Goal: Transaction & Acquisition: Purchase product/service

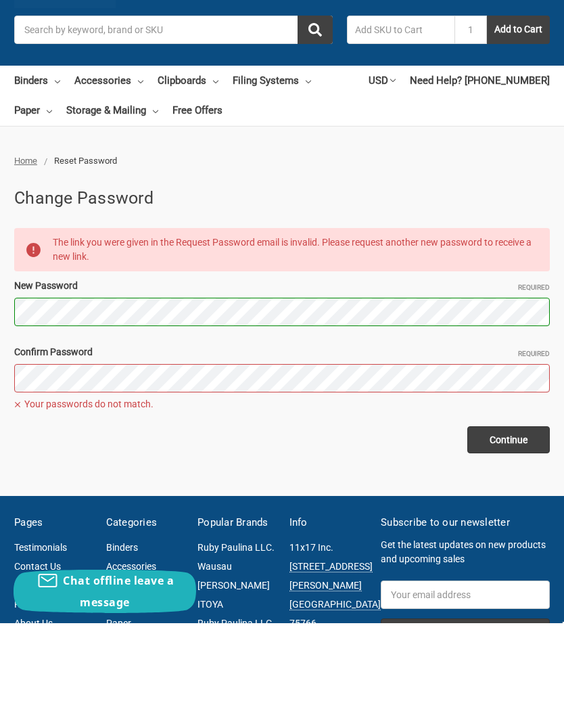
click at [507, 527] on input "Continue" at bounding box center [508, 540] width 83 height 27
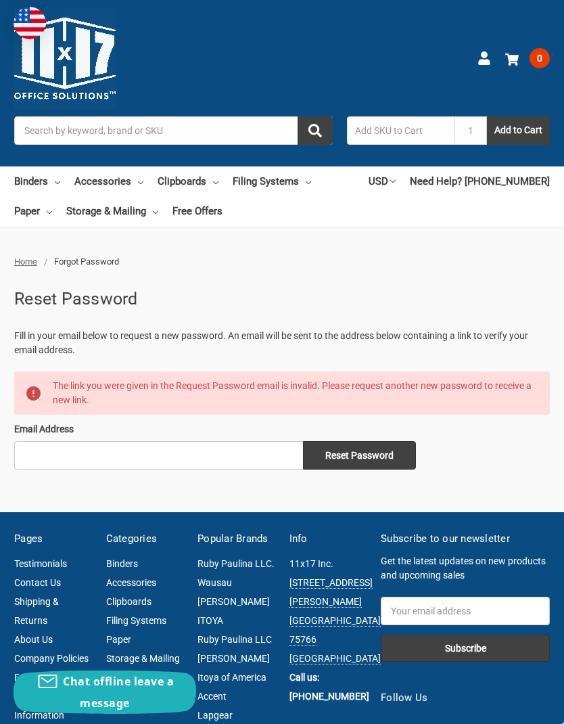
click at [214, 183] on link "Clipboards" at bounding box center [188, 181] width 61 height 30
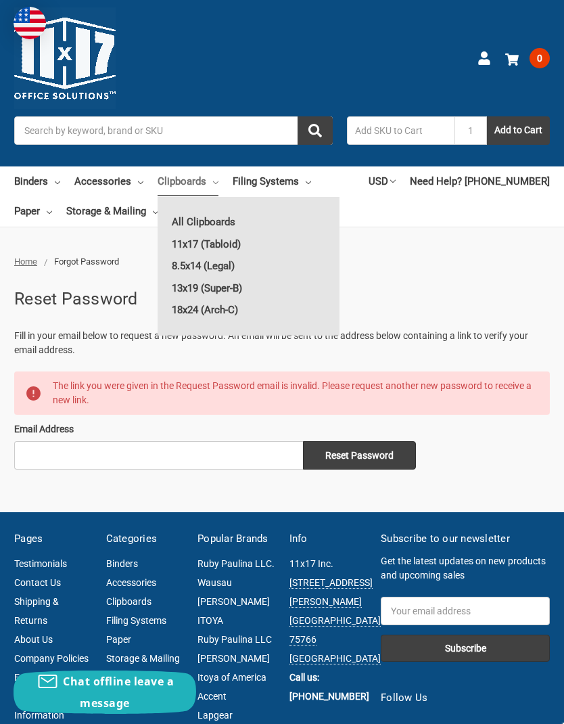
click at [250, 241] on link "11x17 (Tabloid)" at bounding box center [249, 244] width 182 height 22
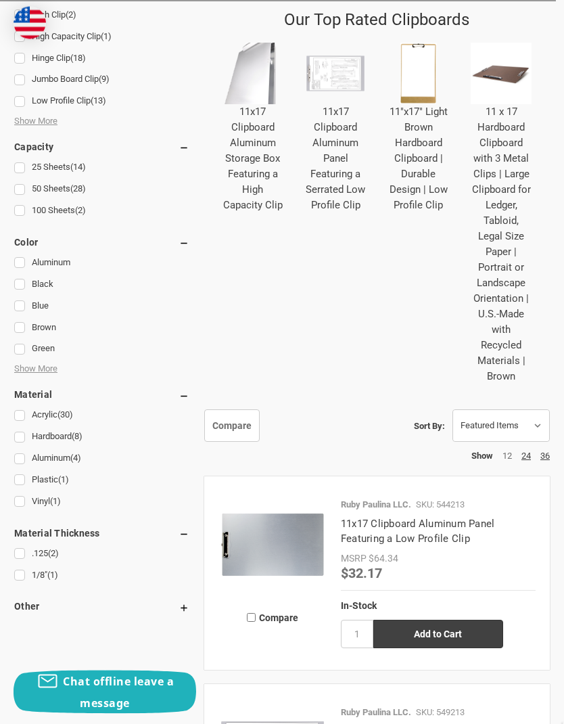
scroll to position [794, 0]
click at [498, 128] on link "11 x 17 Hardboard Clipboard with 3 Metal Clips | Large Clipboard for Ledger, Ta…" at bounding box center [501, 243] width 59 height 277
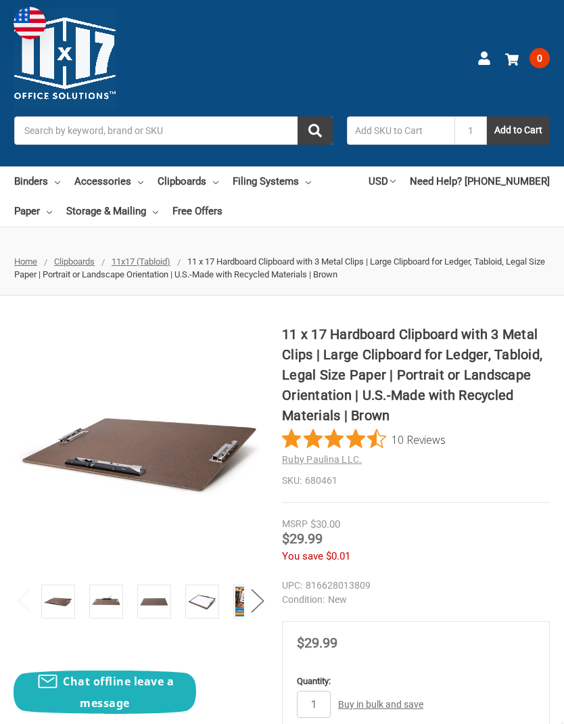
click at [49, 184] on link "Binders" at bounding box center [37, 181] width 46 height 30
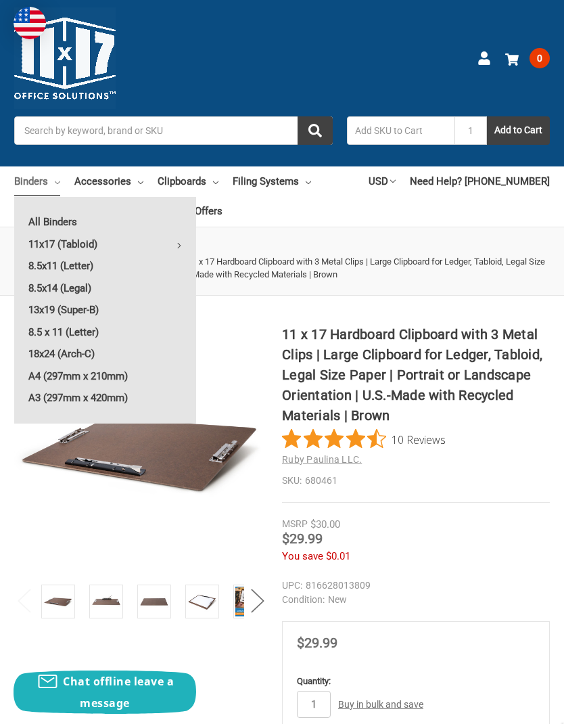
click at [103, 243] on link "11x17 (Tabloid)" at bounding box center [105, 244] width 182 height 22
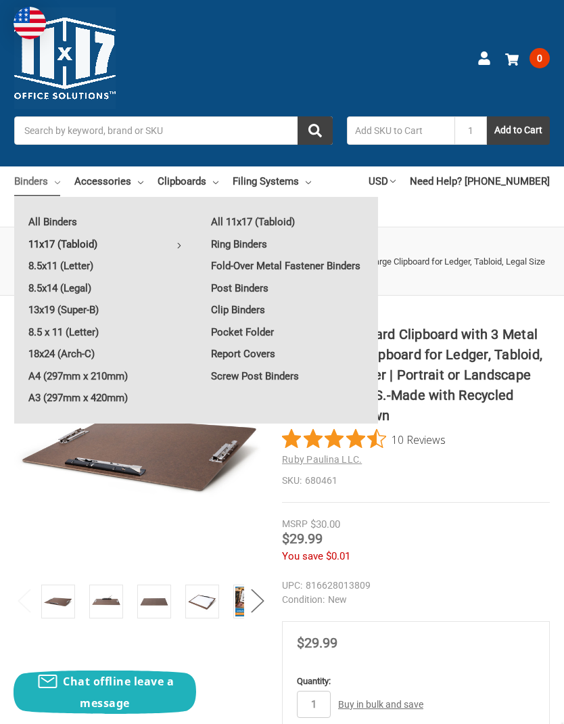
click at [268, 222] on link "All 11x17 (Tabloid)" at bounding box center [287, 222] width 181 height 22
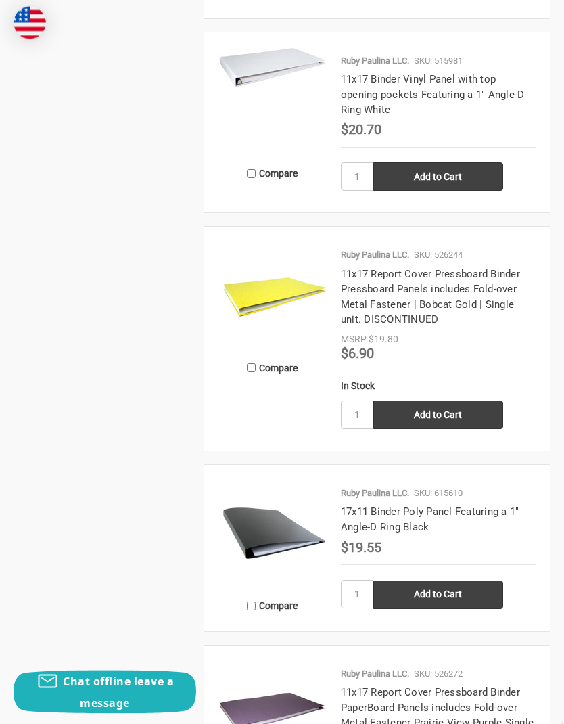
scroll to position [2454, 0]
click at [281, 520] on img at bounding box center [272, 533] width 108 height 108
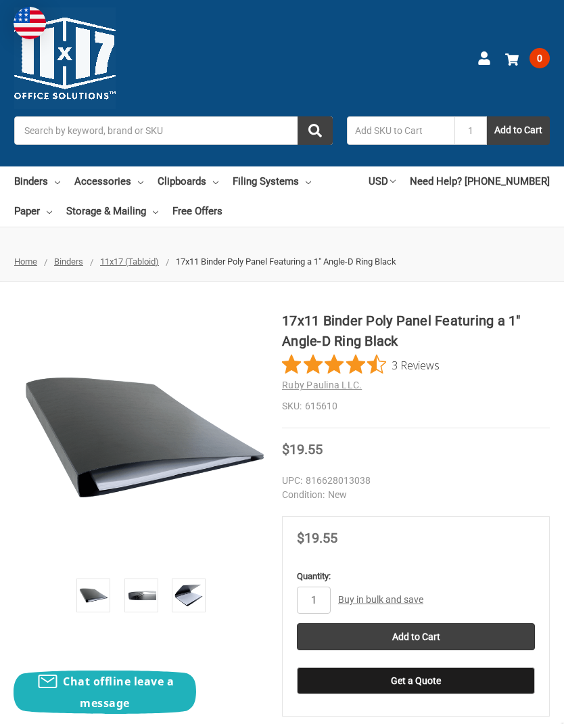
click at [189, 594] on img at bounding box center [189, 595] width 30 height 30
